Goal: Information Seeking & Learning: Learn about a topic

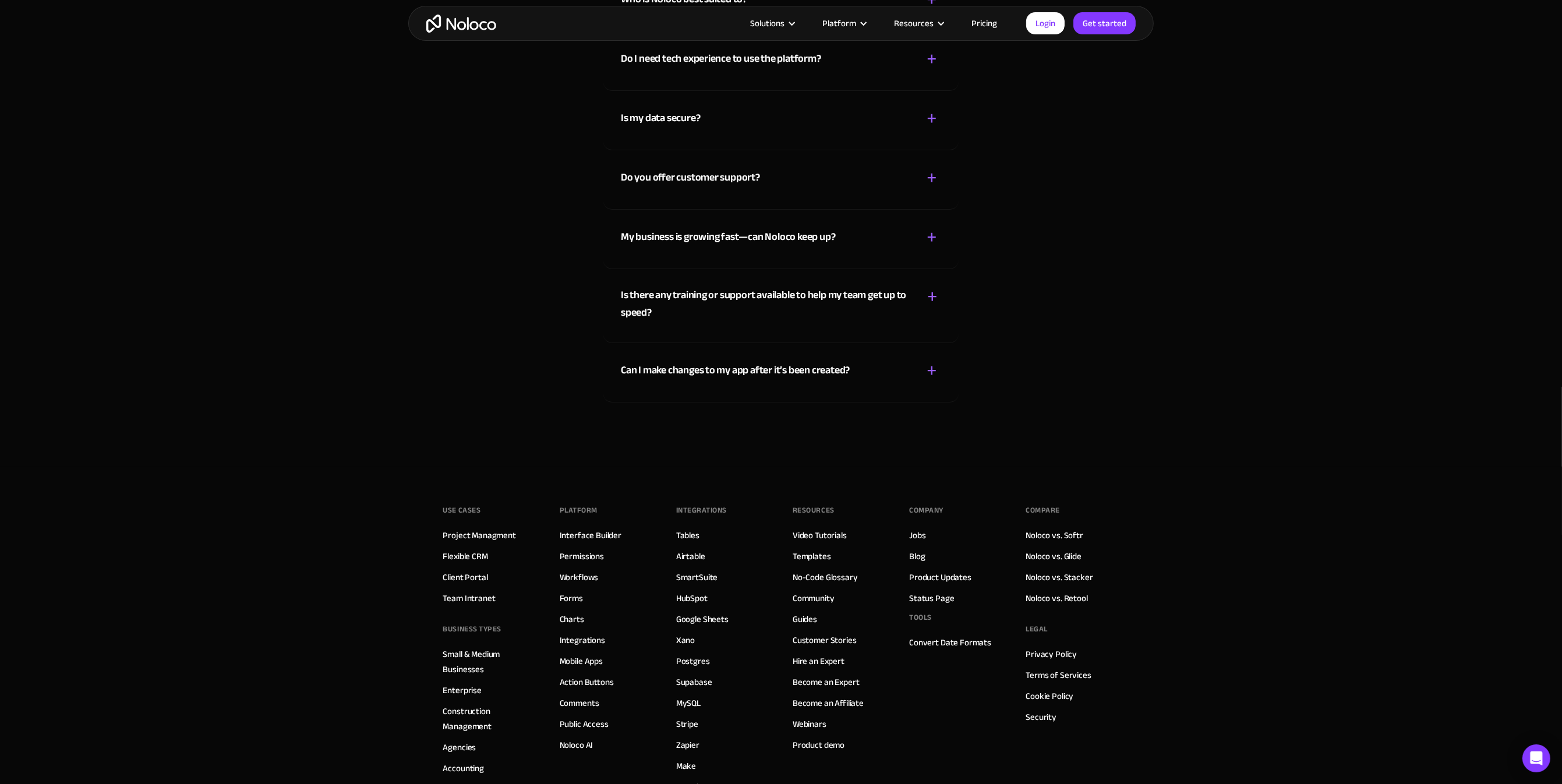
scroll to position [7346, 0]
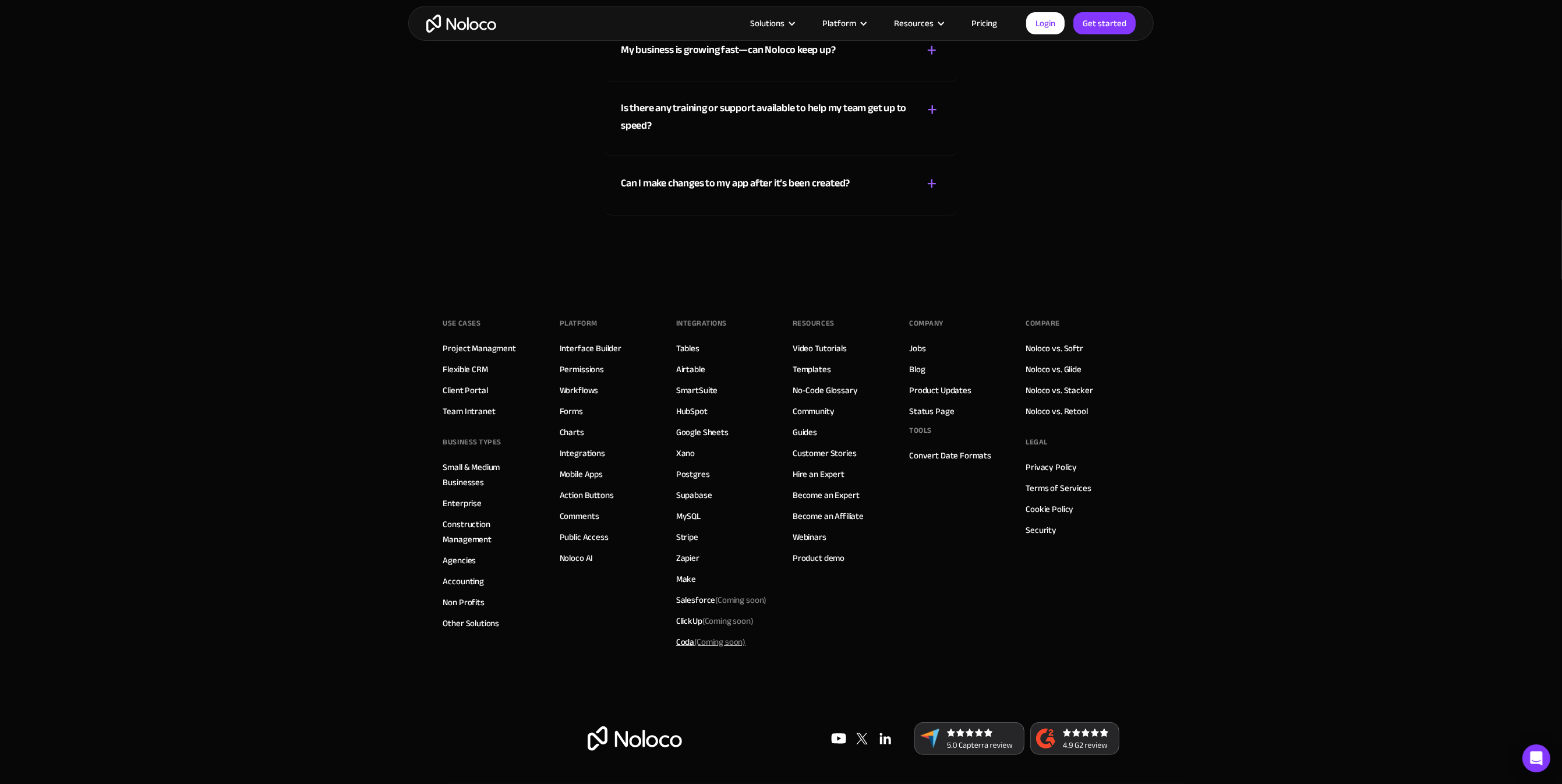
click at [710, 644] on span "(Coming soon)" at bounding box center [720, 642] width 51 height 16
click at [691, 491] on link "Supabase" at bounding box center [694, 495] width 36 height 15
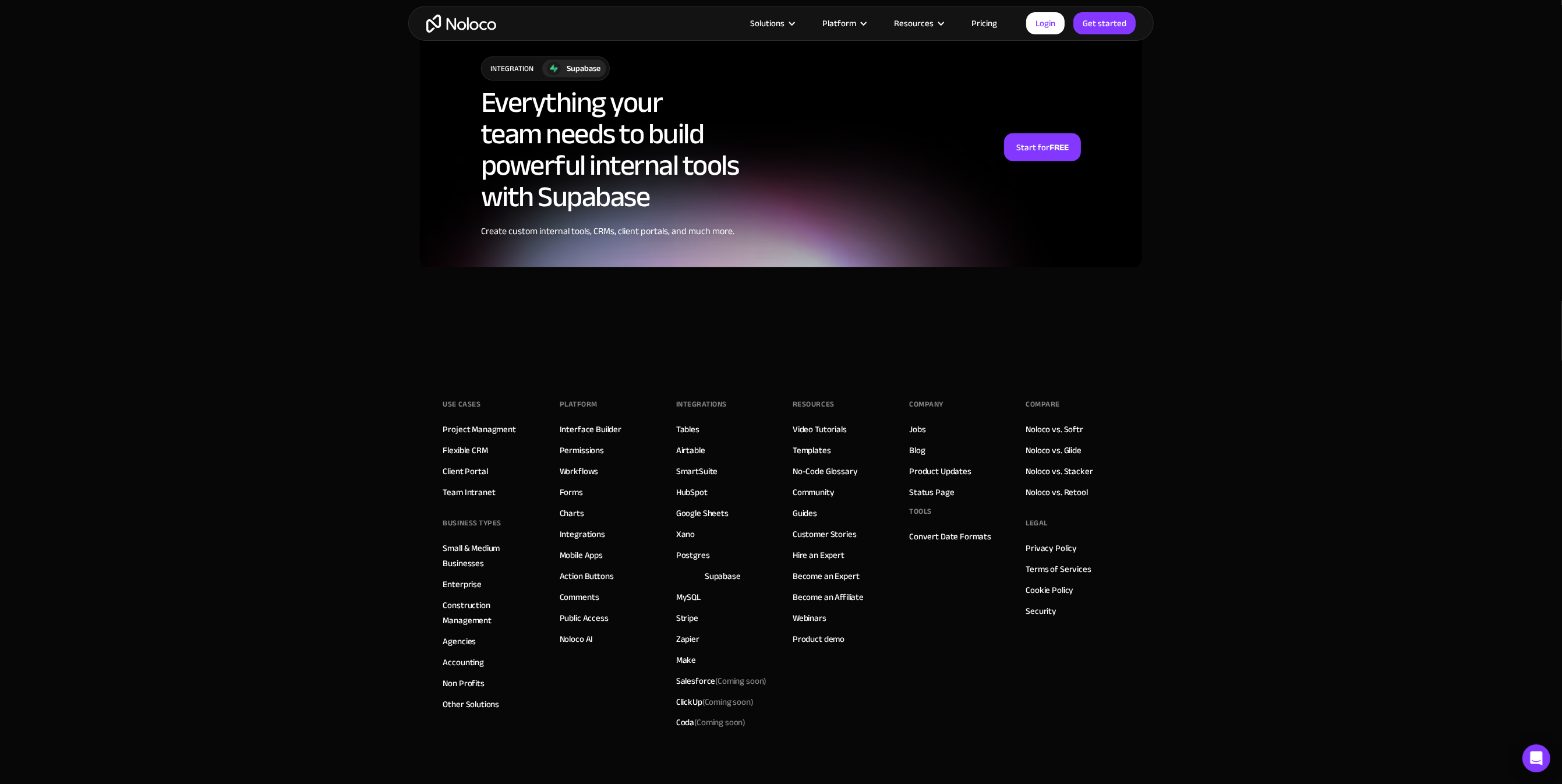
scroll to position [2805, 0]
click at [1076, 429] on link "Noloco vs. Softr" at bounding box center [1055, 429] width 58 height 15
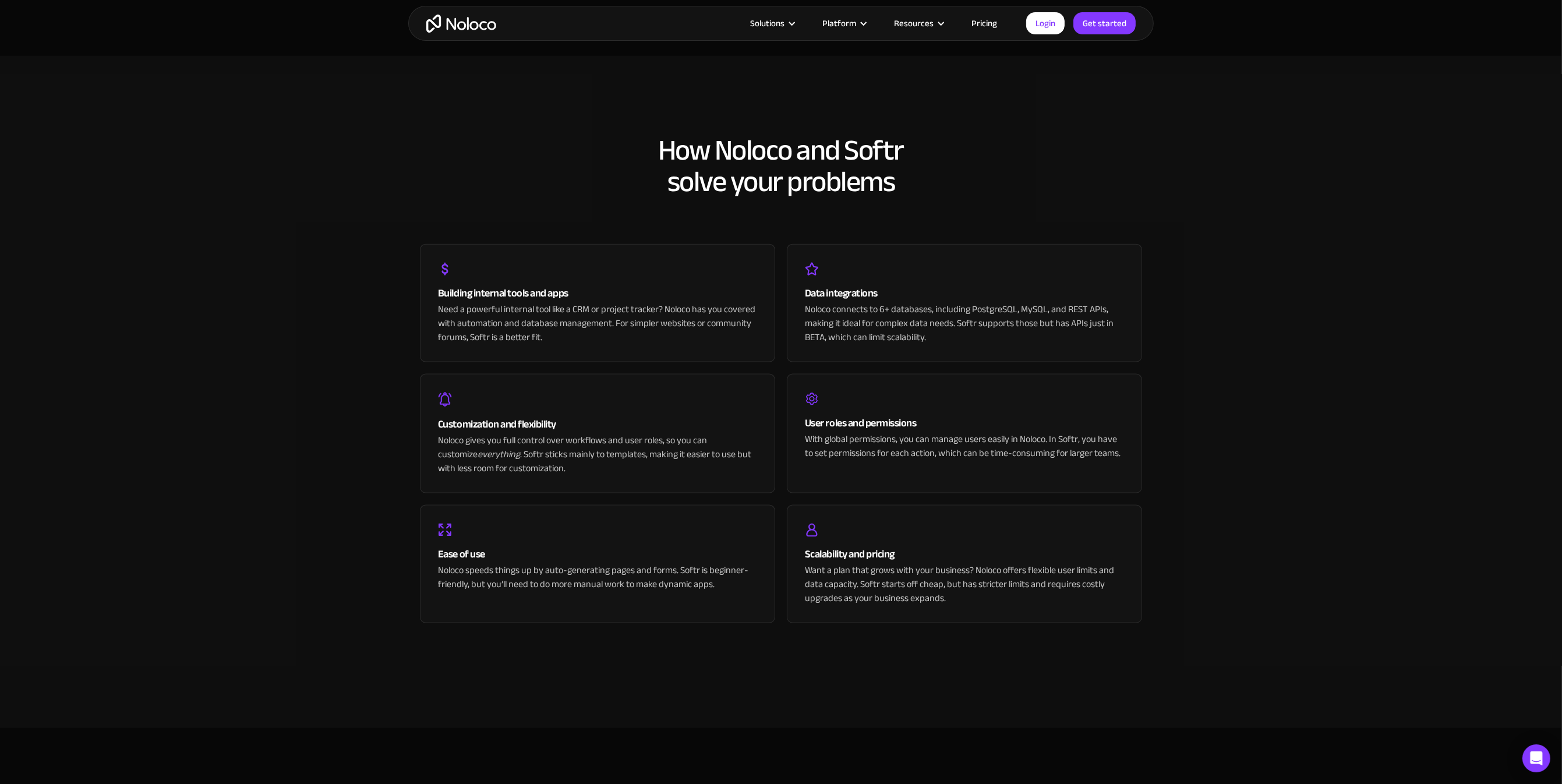
scroll to position [2905, 0]
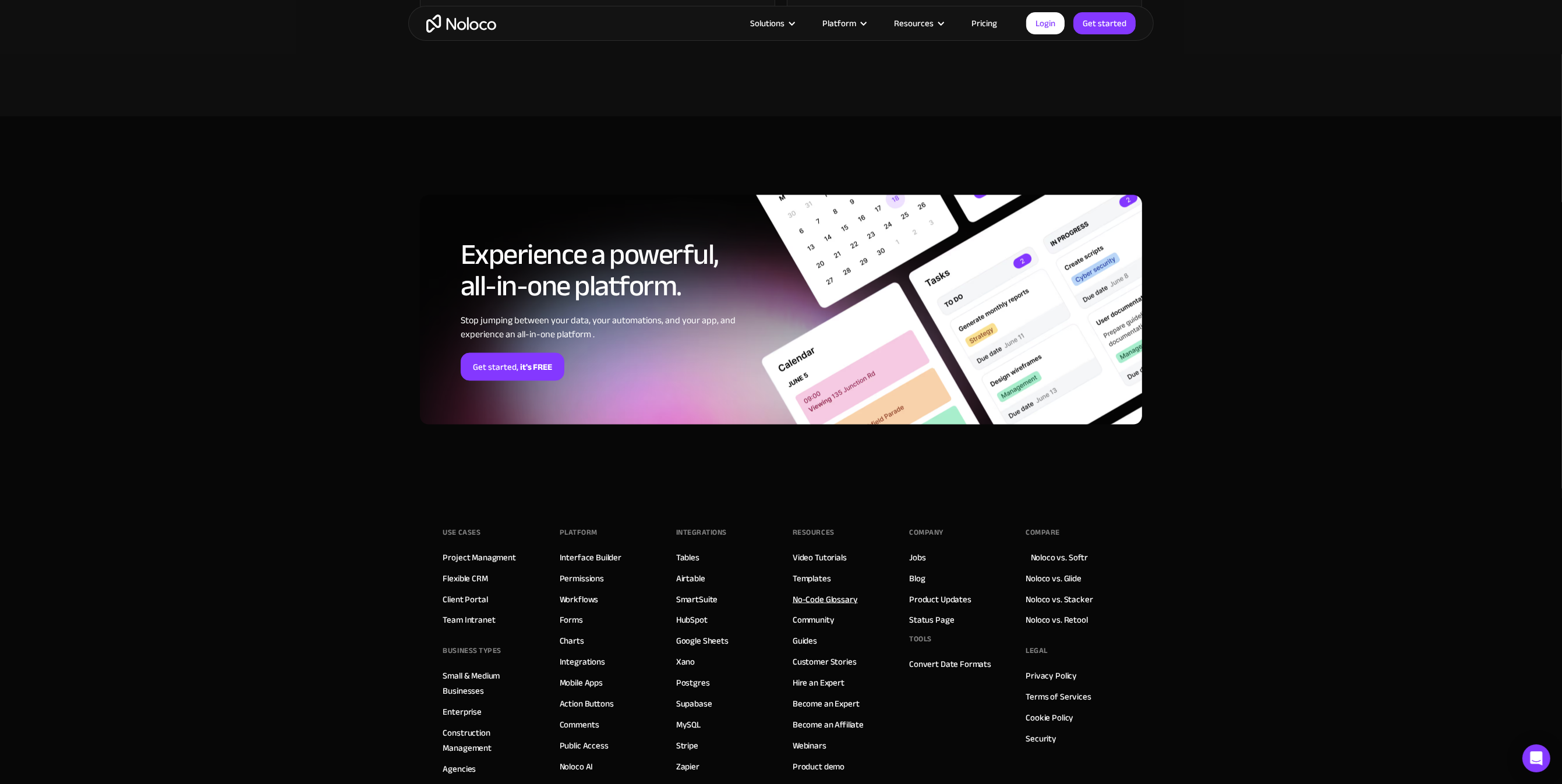
click at [805, 599] on link "No-Code Glossary" at bounding box center [825, 599] width 65 height 15
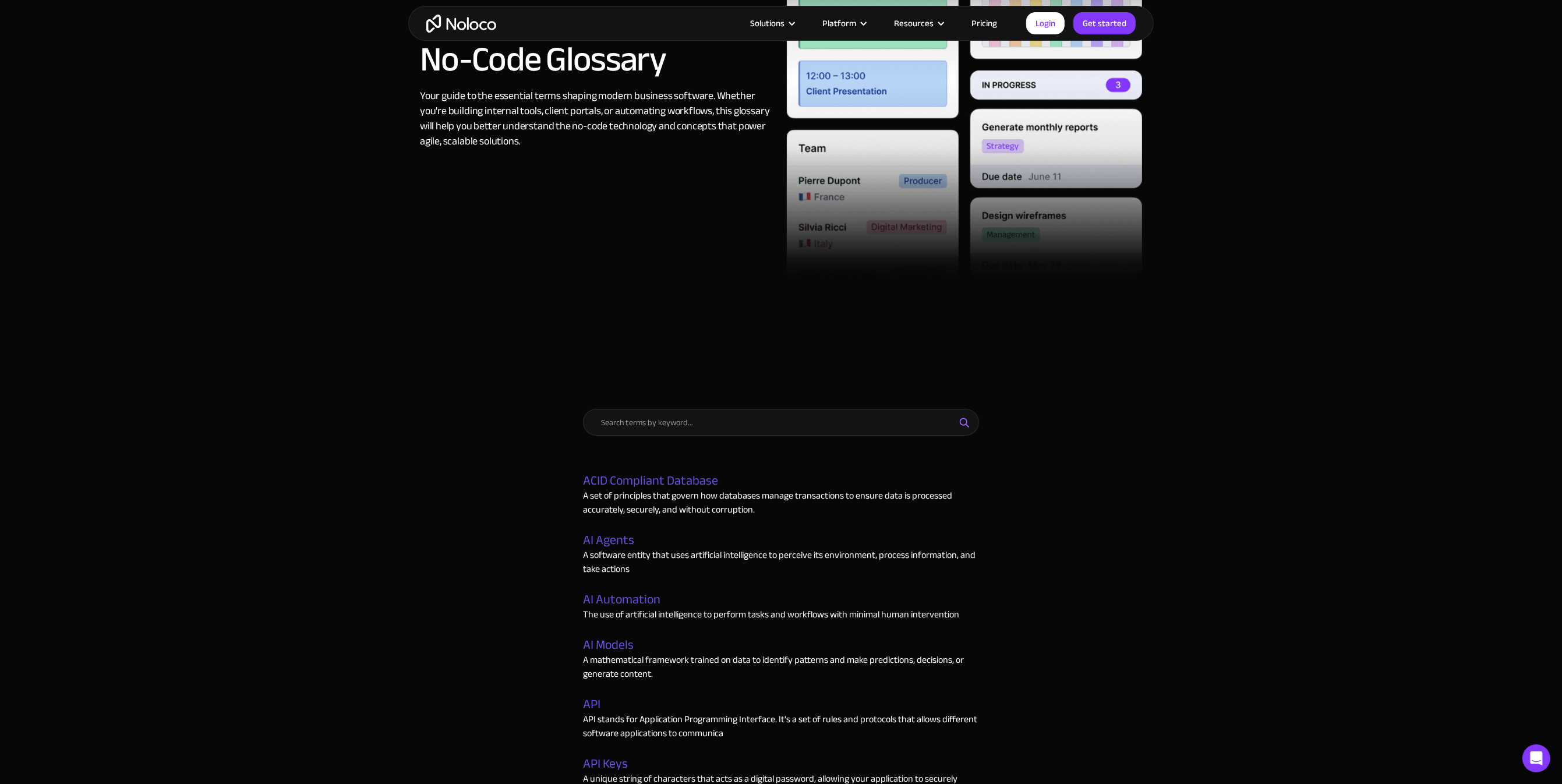
scroll to position [369, 0]
